Goal: Obtain resource: Download file/media

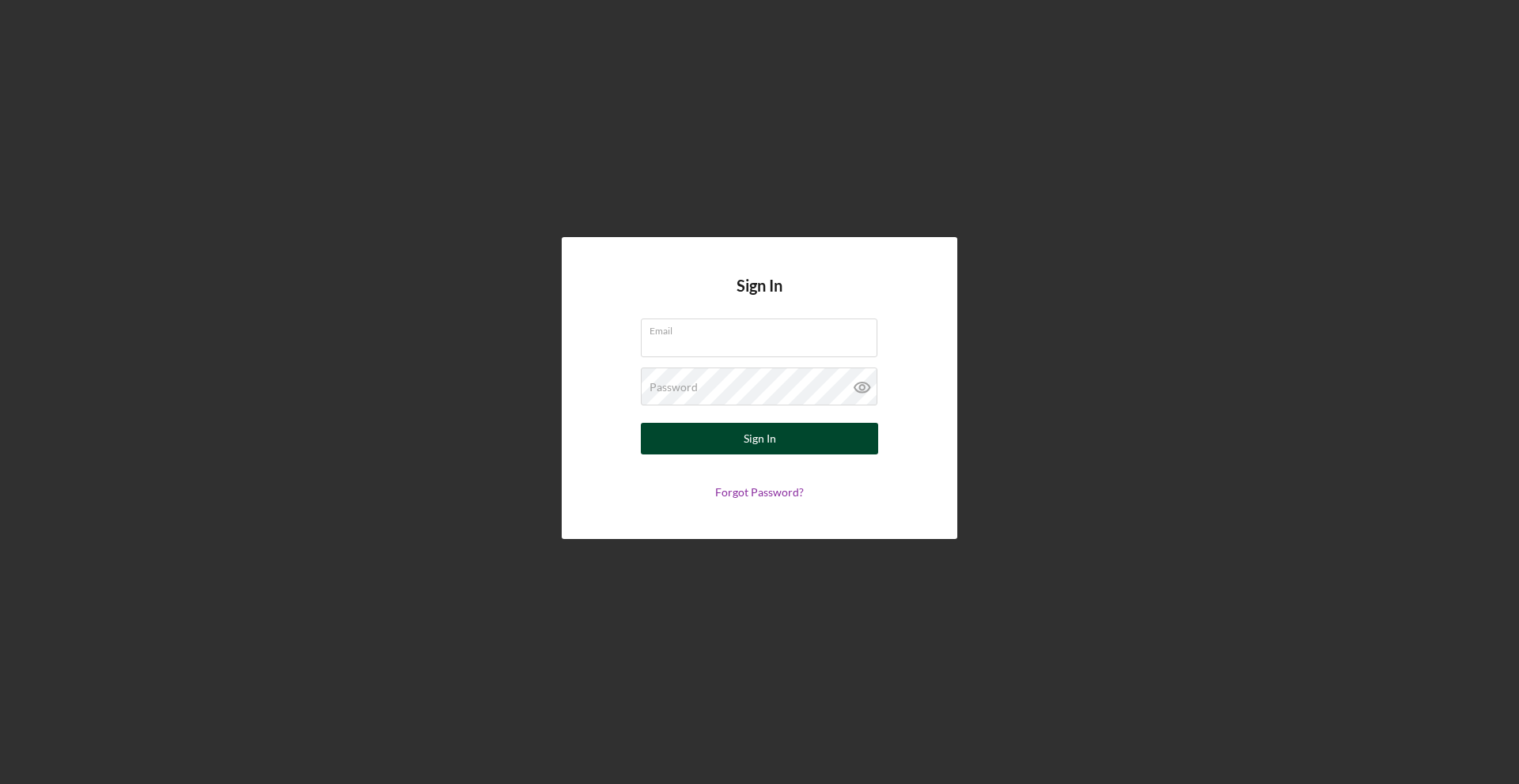
type input "[EMAIL_ADDRESS][DOMAIN_NAME]"
click at [764, 447] on div "Sign In" at bounding box center [760, 439] width 32 height 31
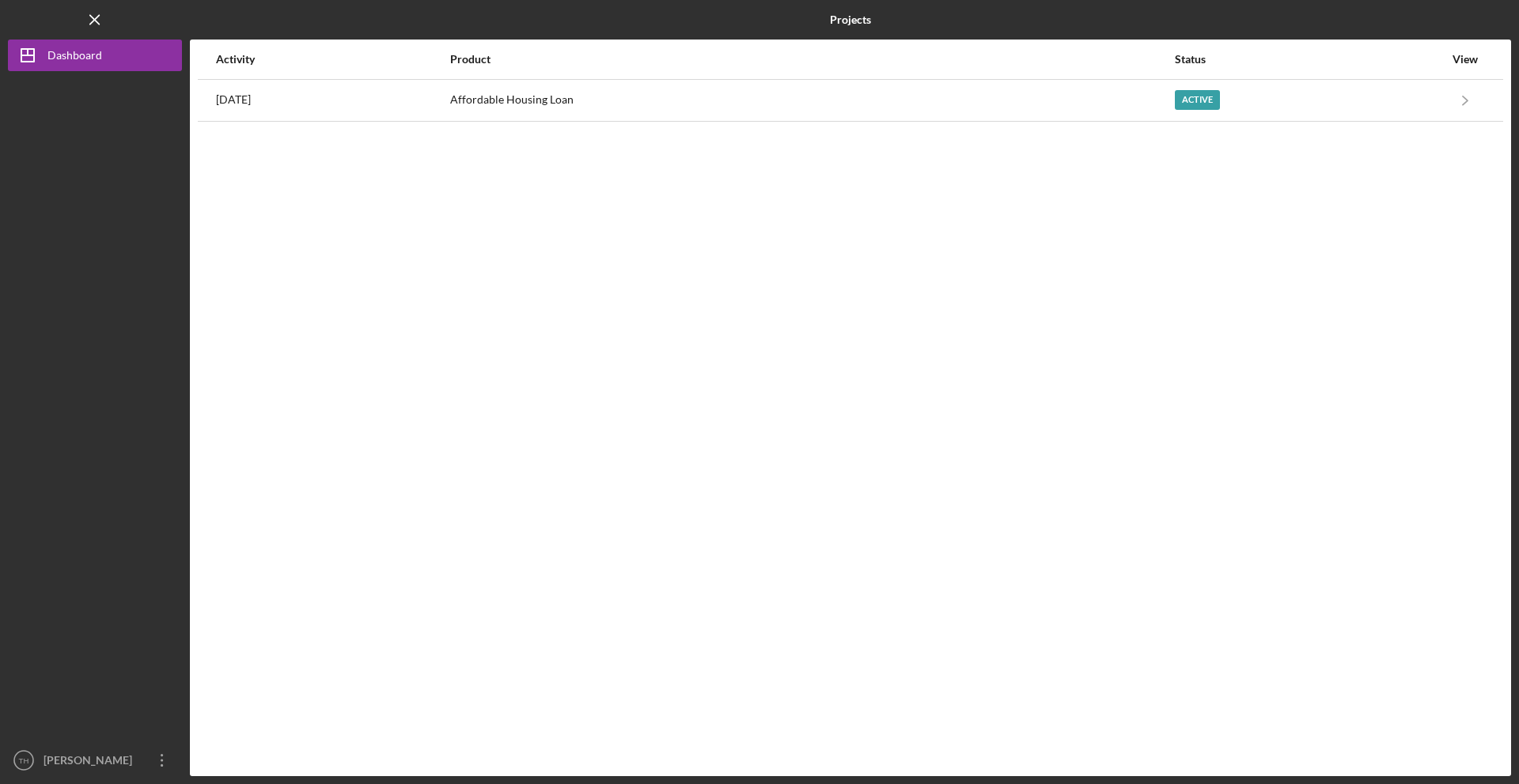
click at [736, 124] on div "Activity Product Status View [DATE] Affordable Housing Loan Active Icon/Navigat…" at bounding box center [850, 407] width 1321 height 737
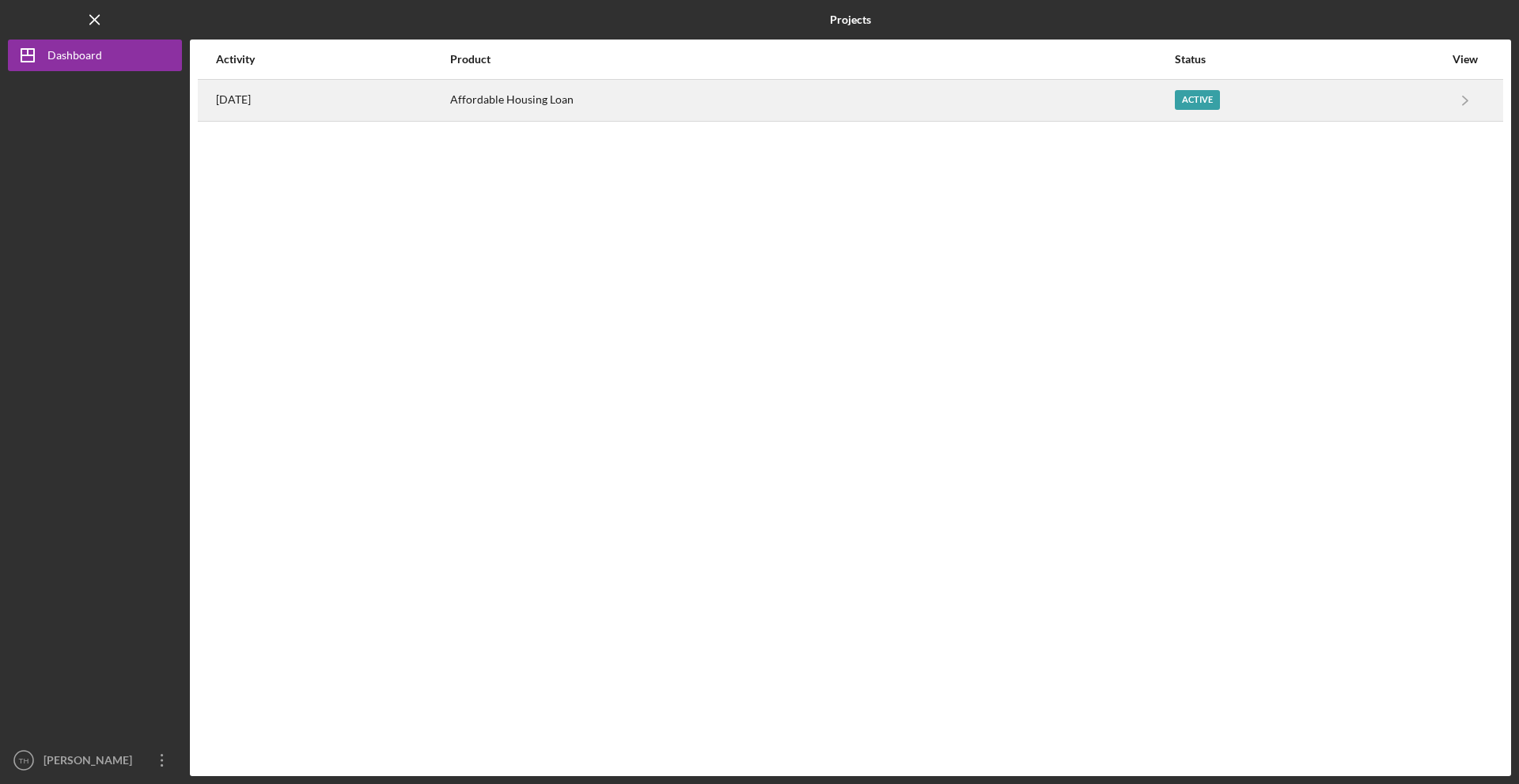
click at [645, 97] on div "Affordable Housing Loan" at bounding box center [812, 100] width 723 height 39
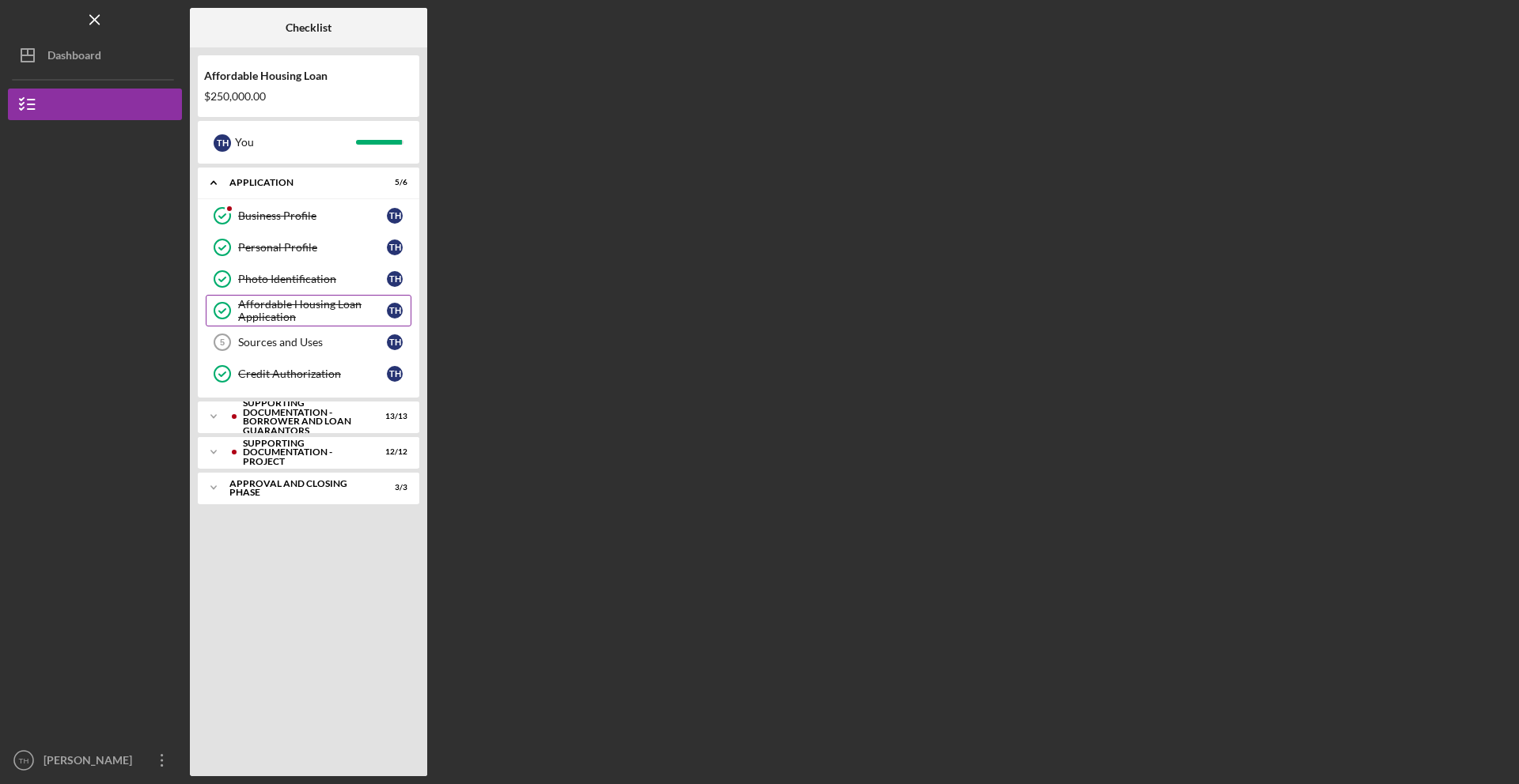
click at [303, 308] on div "Affordable Housing Loan Application" at bounding box center [312, 310] width 149 height 25
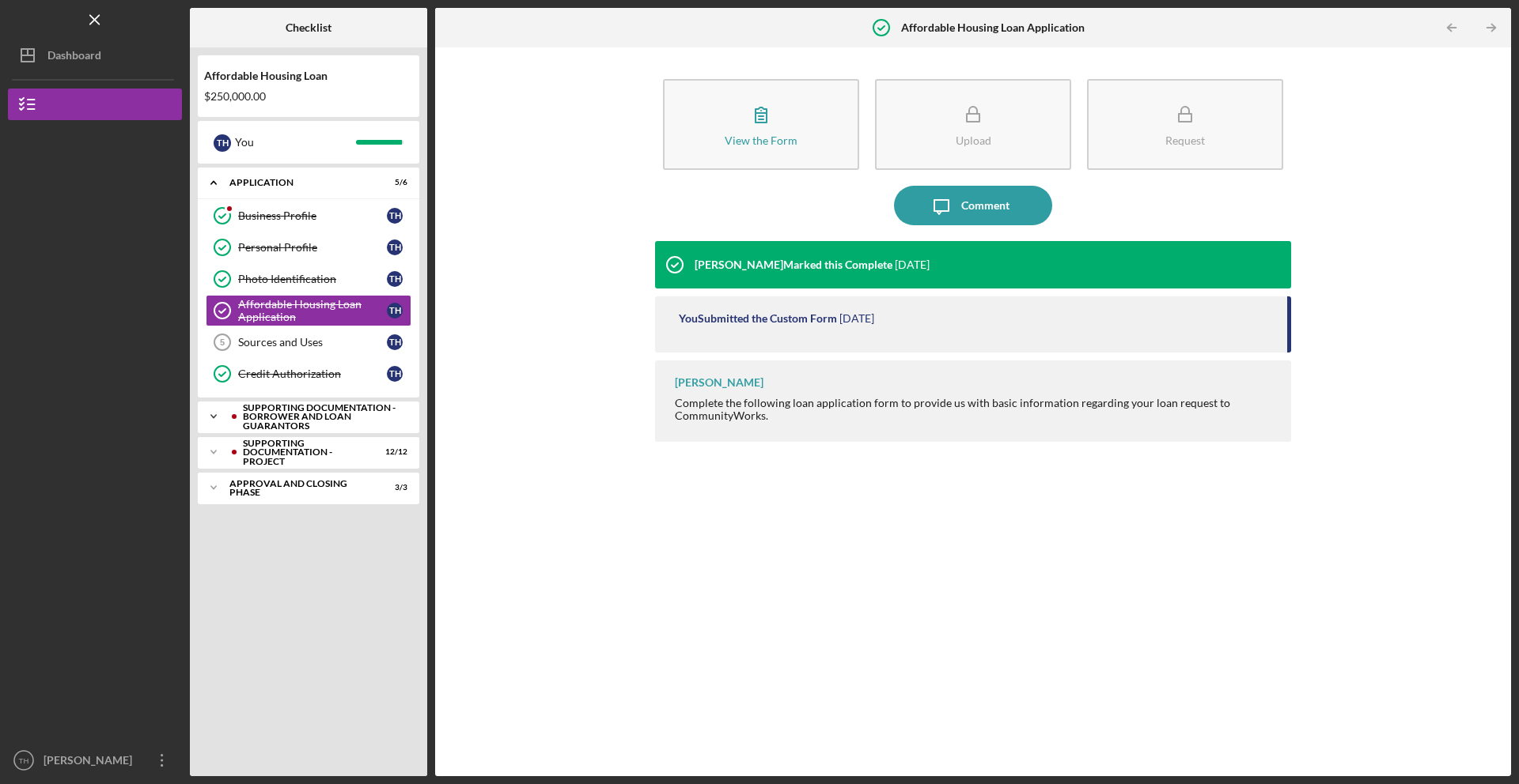
click at [319, 411] on div "Supporting Documentation - Borrower and Loan Guarantors" at bounding box center [321, 417] width 157 height 27
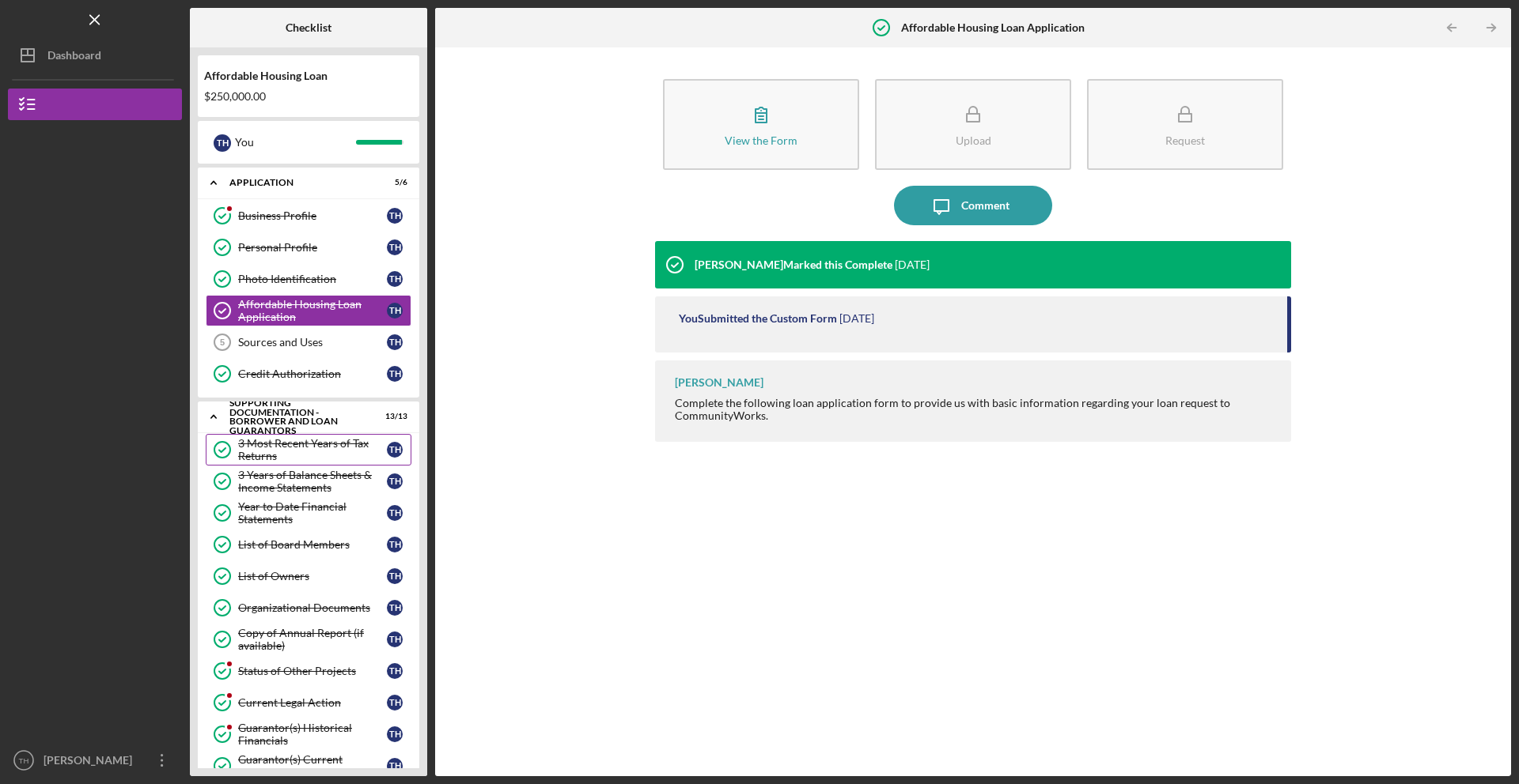
click at [327, 447] on div "3 Most Recent Years of Tax Returns" at bounding box center [312, 449] width 149 height 25
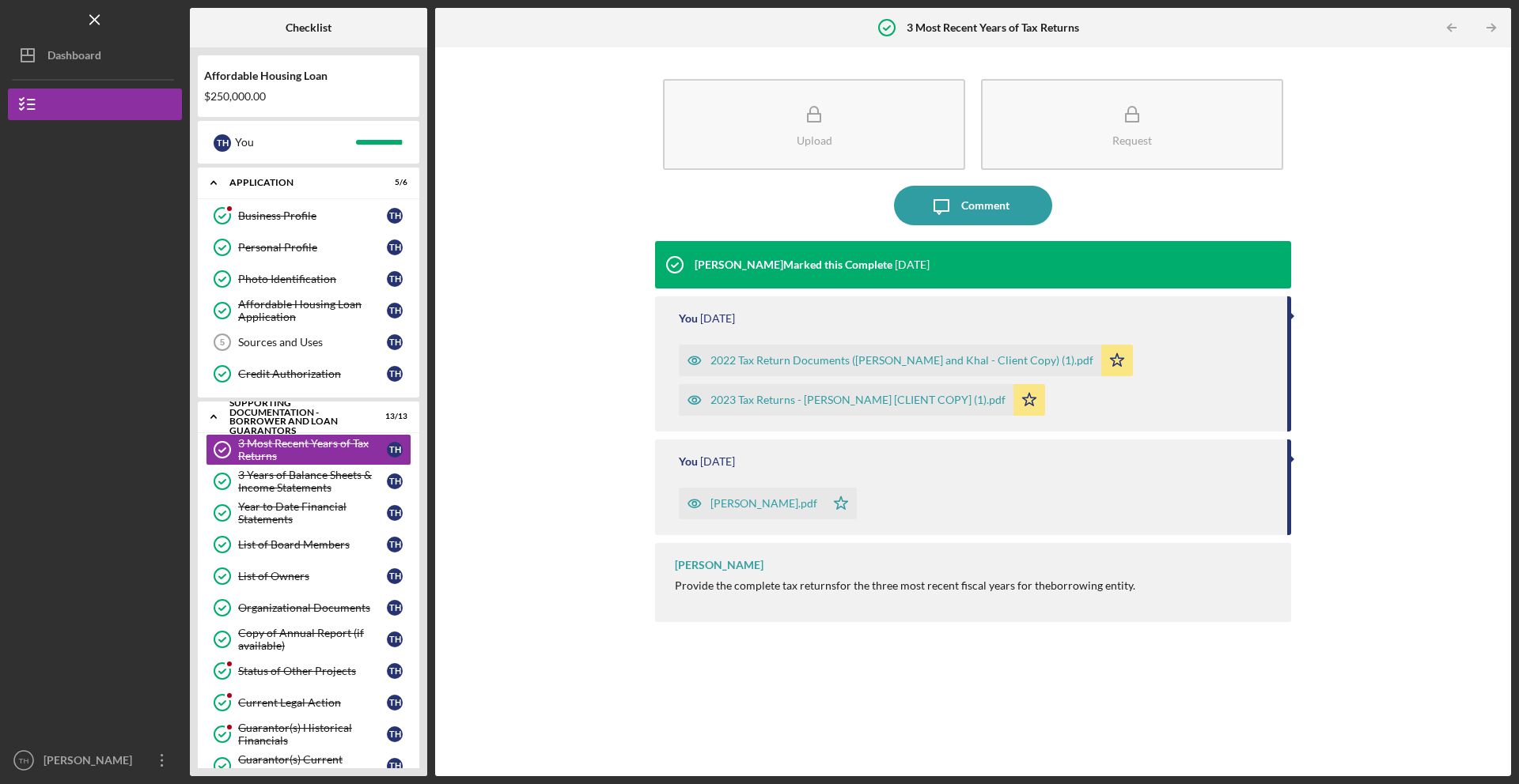
click at [1050, 358] on div "2022 Tax Return Documents ([PERSON_NAME] and Khal - Client Copy) (1).pdf" at bounding box center [902, 361] width 383 height 13
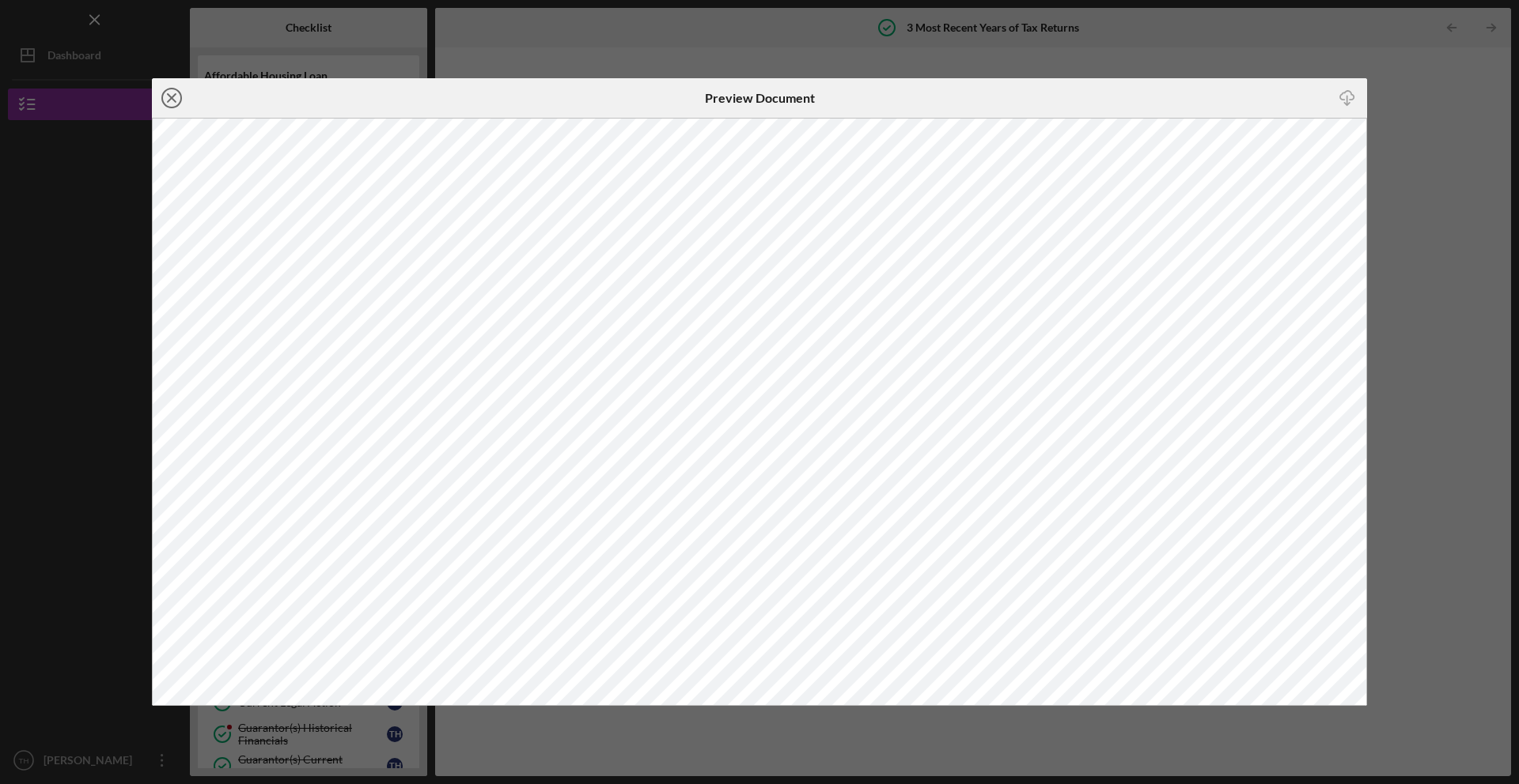
click at [170, 92] on icon "Icon/Close" at bounding box center [171, 97] width 39 height 39
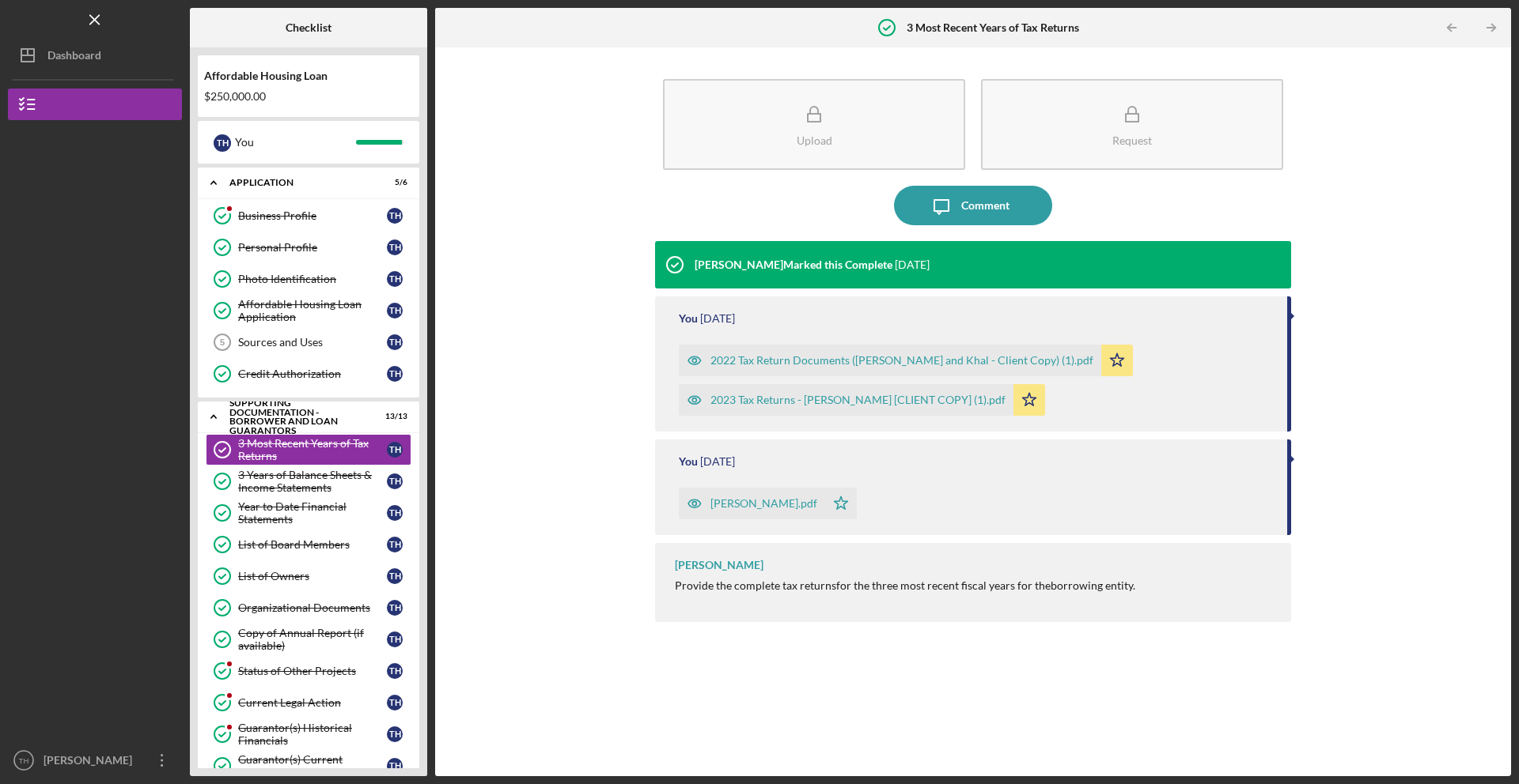
click at [906, 402] on div "2023 Tax Returns - [PERSON_NAME] [CLIENT COPY] (1).pdf" at bounding box center [858, 400] width 295 height 13
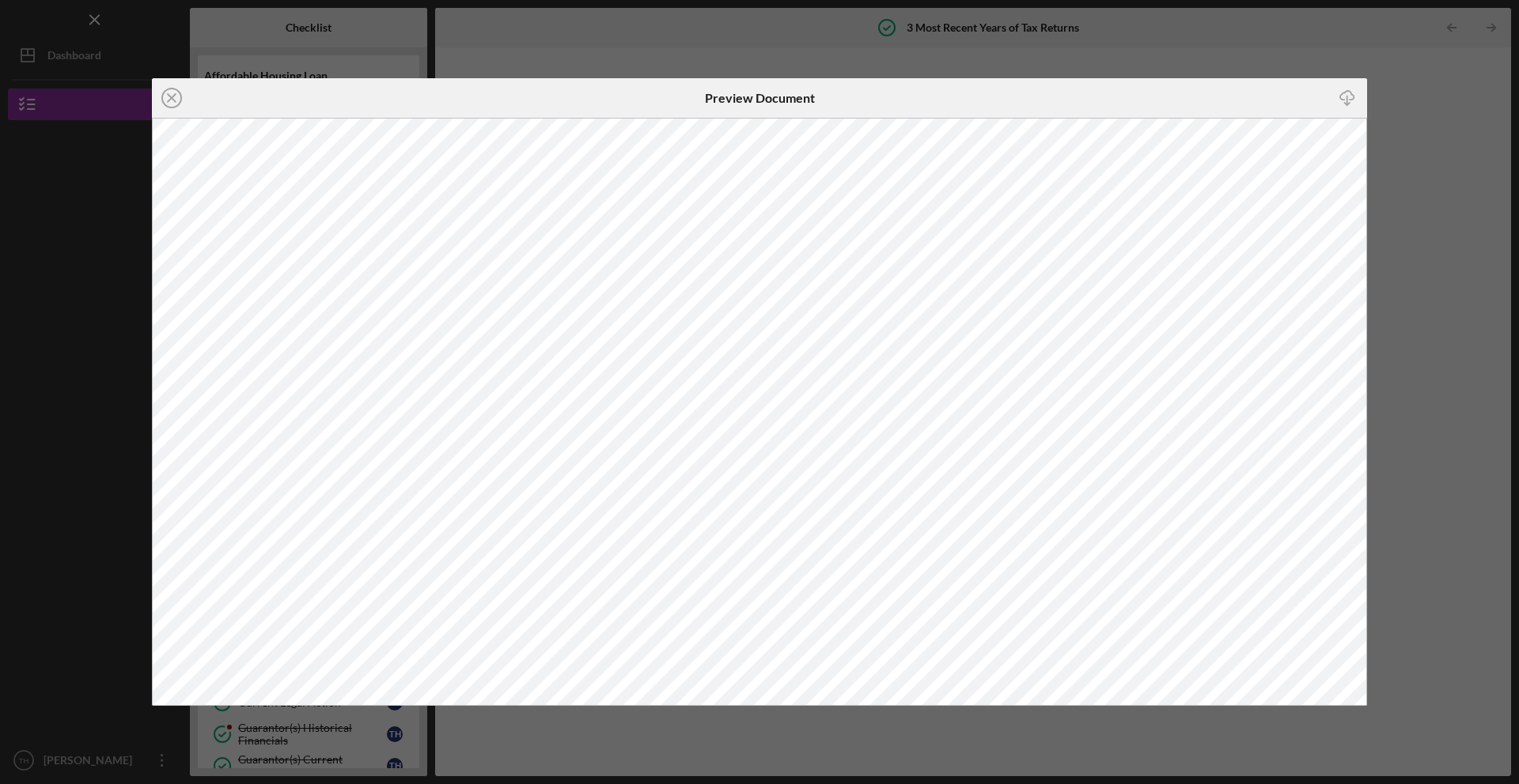
click at [1009, 79] on div "Icon/Download" at bounding box center [1165, 97] width 405 height 39
click at [1345, 104] on polyline "button" at bounding box center [1346, 104] width 6 height 2
click at [170, 92] on icon "Icon/Close" at bounding box center [171, 97] width 39 height 39
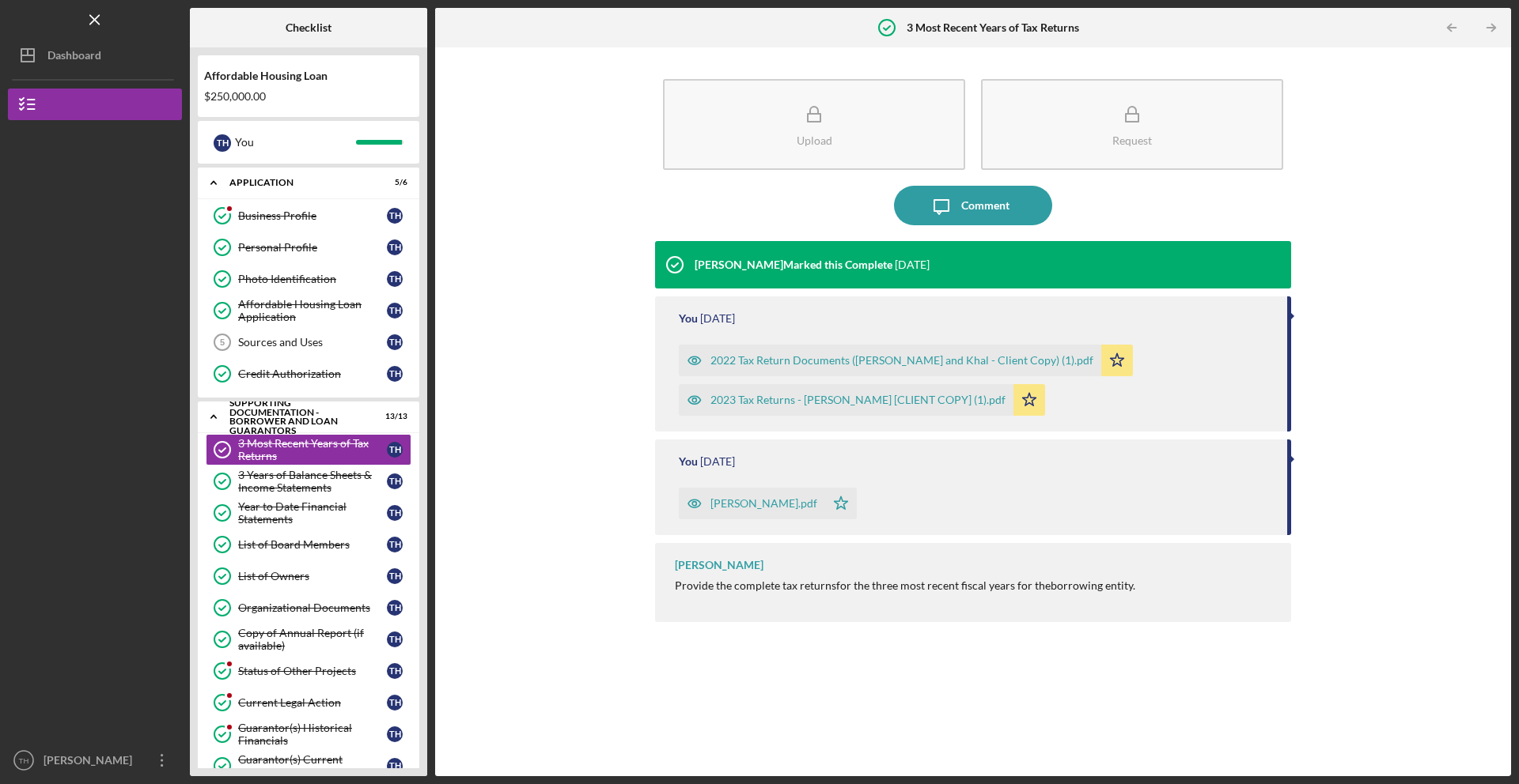
click at [764, 498] on div "[PERSON_NAME].pdf" at bounding box center [751, 503] width 146 height 31
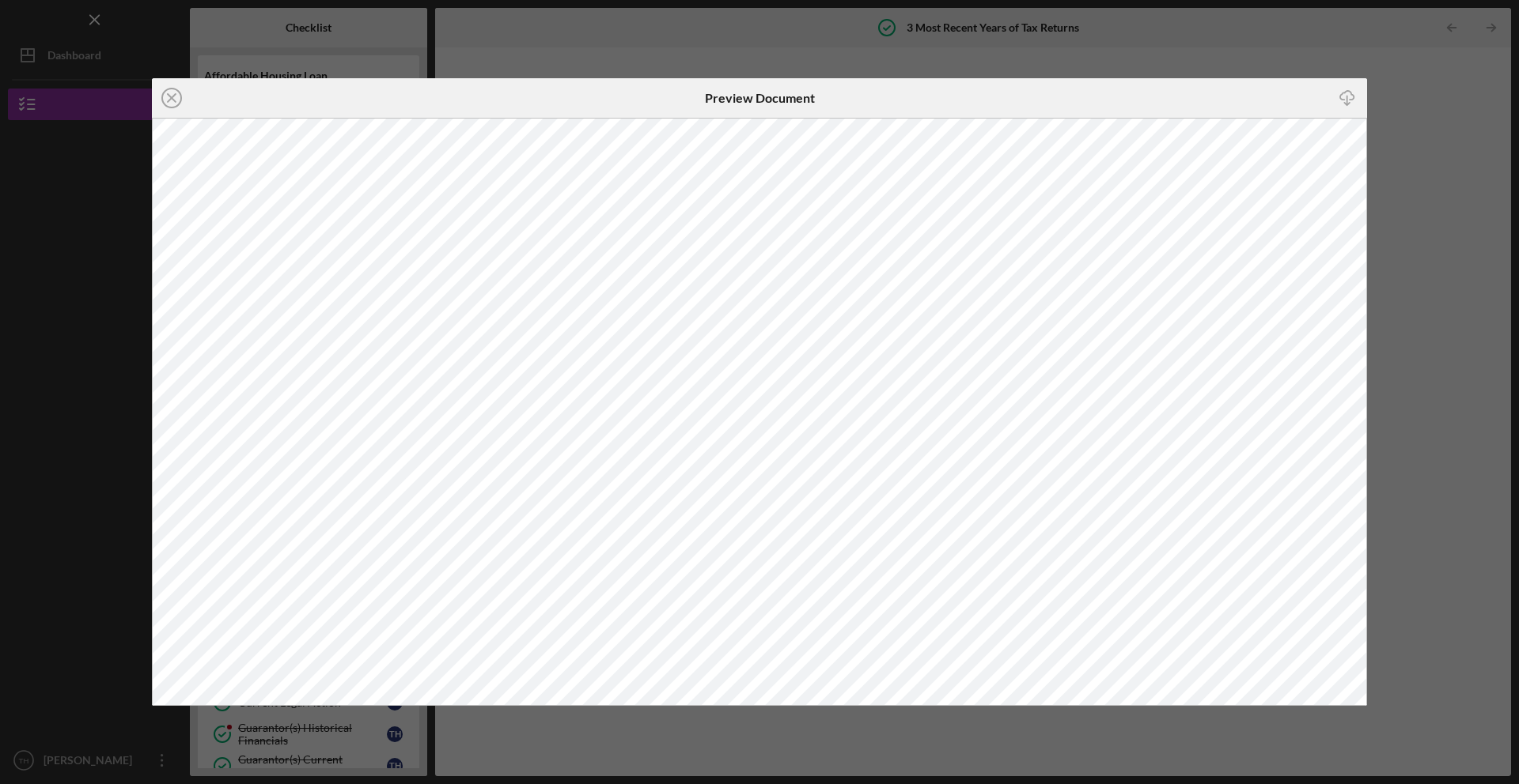
click at [1352, 106] on icon "Icon/Download" at bounding box center [1347, 98] width 35 height 35
click at [1012, 73] on div "Icon/Close Preview Document Icon/Download" at bounding box center [760, 392] width 1519 height 784
